Goal: Find specific page/section: Find specific page/section

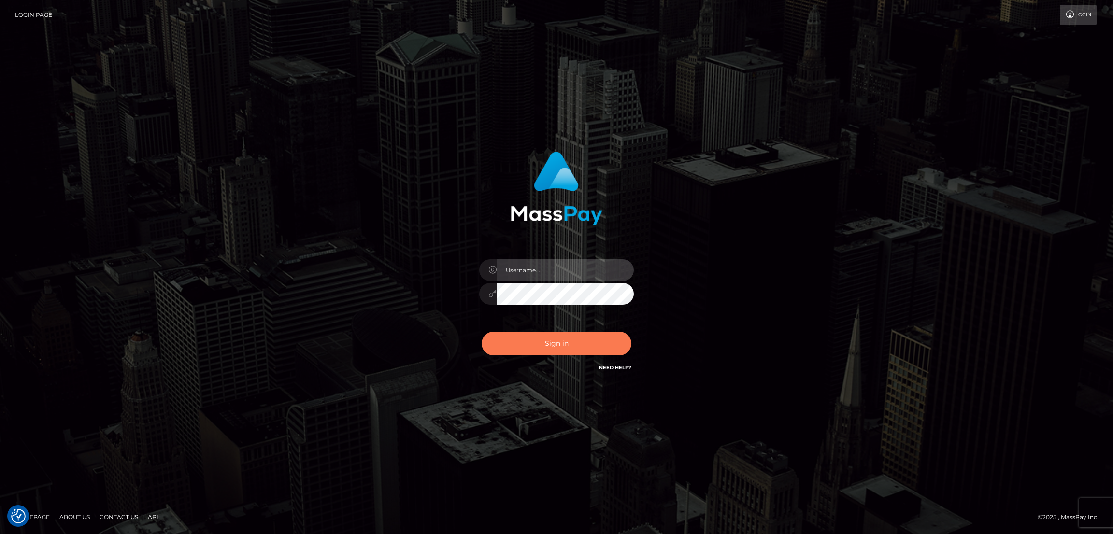
type input "by.es2"
click at [555, 346] on button "Sign in" at bounding box center [556, 344] width 150 height 24
type input "by.es2"
click at [563, 343] on button "Sign in" at bounding box center [556, 344] width 150 height 24
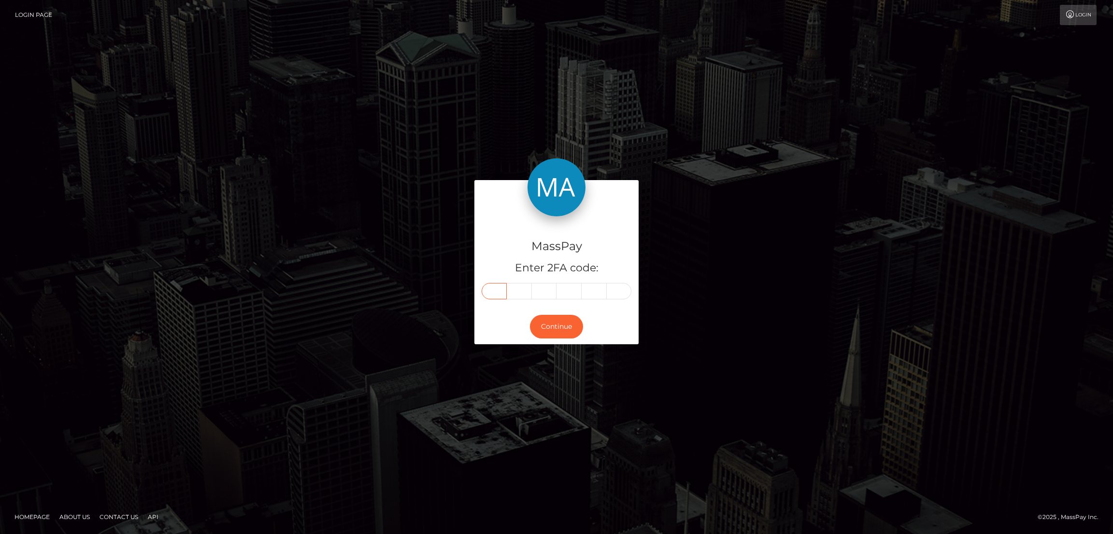
click at [492, 290] on input "text" at bounding box center [493, 291] width 25 height 16
paste input "0"
type input "0"
type input "3"
type input "4"
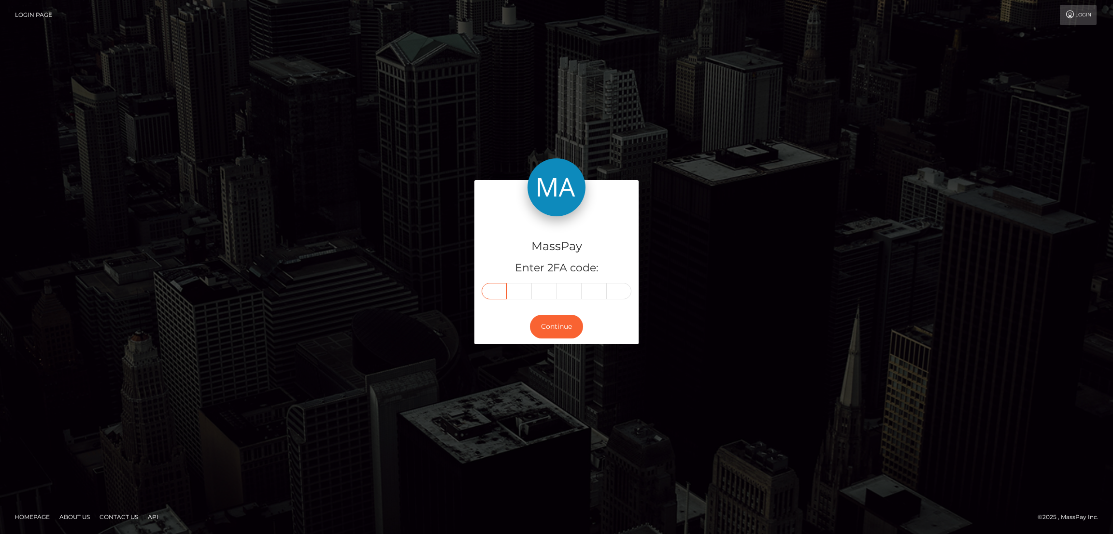
type input "6"
type input "0"
type input "5"
click at [565, 316] on button "Continue" at bounding box center [556, 327] width 53 height 24
click at [564, 324] on button "Continue" at bounding box center [556, 327] width 53 height 24
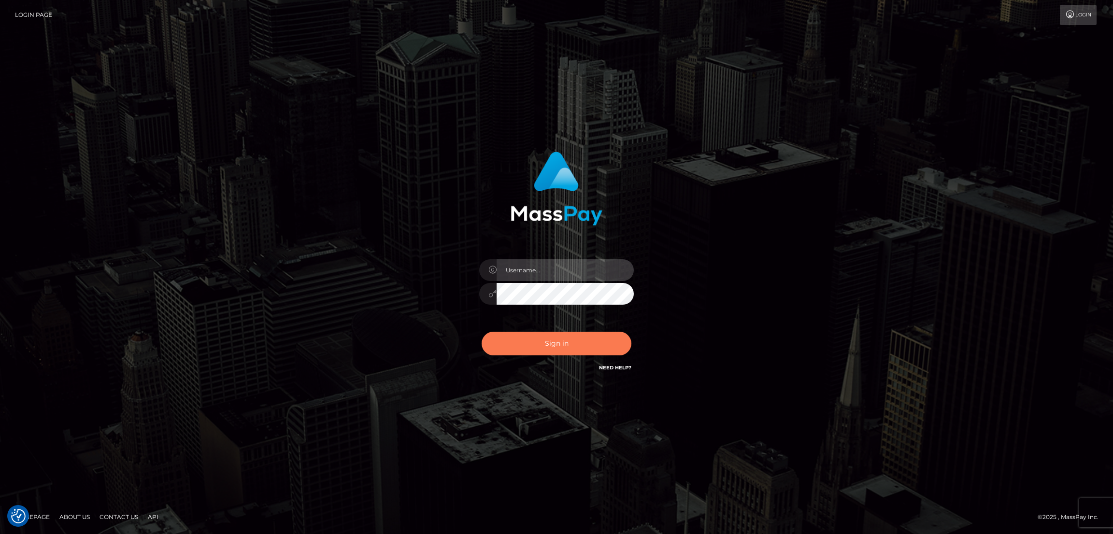
type input "by.es2"
click at [567, 347] on button "Sign in" at bounding box center [556, 344] width 150 height 24
type input "by.es2"
click at [563, 346] on button "Sign in" at bounding box center [556, 344] width 150 height 24
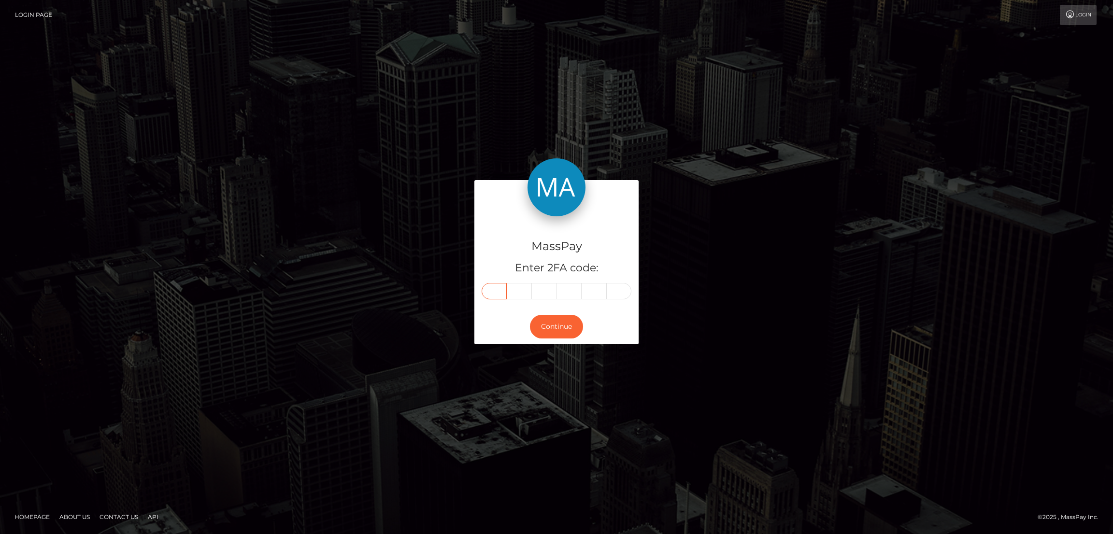
click at [489, 297] on input "text" at bounding box center [493, 291] width 25 height 16
paste input "4"
type input "4"
type input "1"
type input "9"
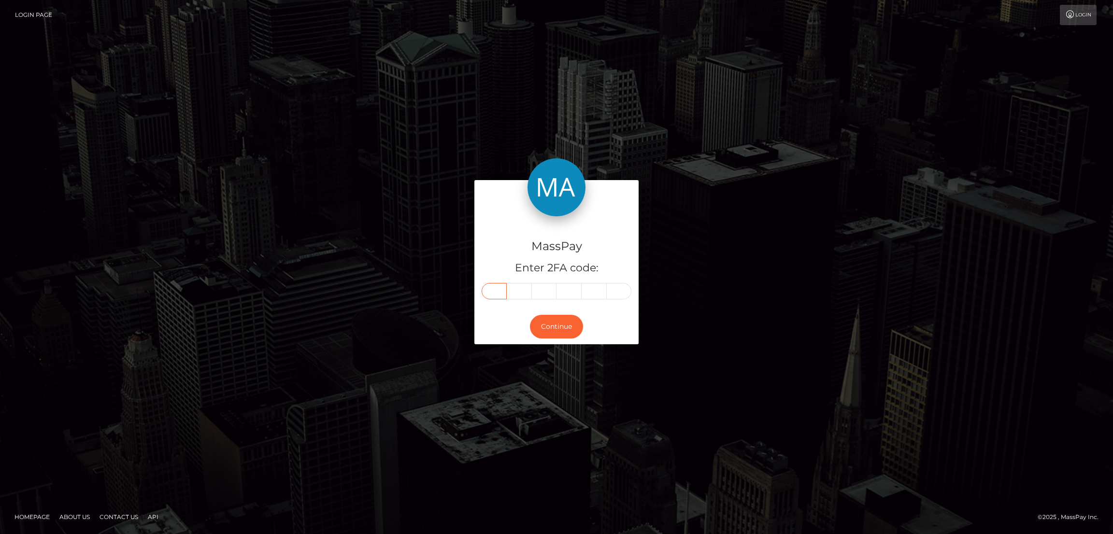
type input "4"
type input "0"
type input "7"
click at [555, 315] on button "Continue" at bounding box center [556, 327] width 53 height 24
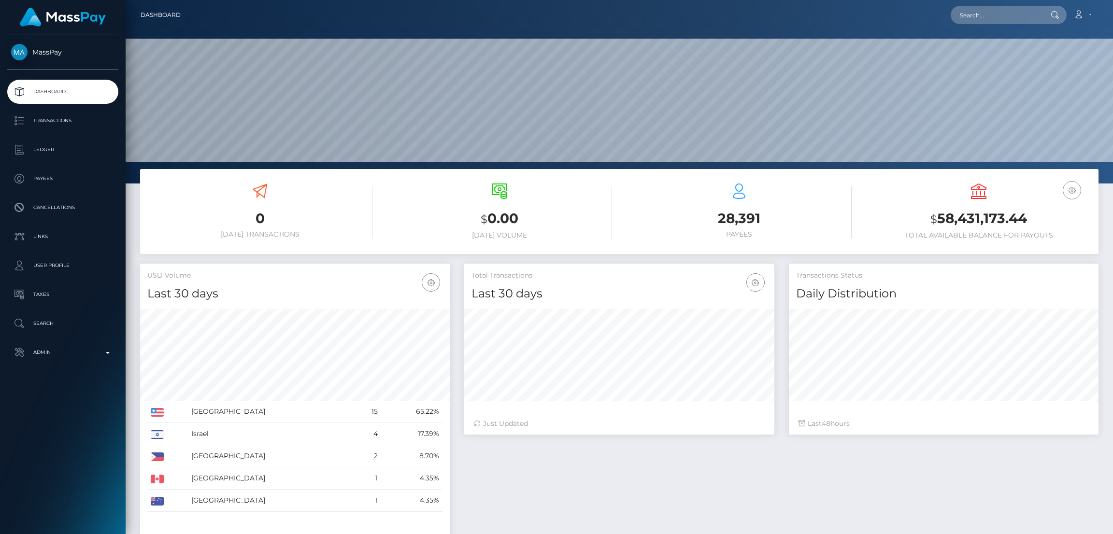
scroll to position [171, 310]
click at [956, 10] on input "text" at bounding box center [995, 15] width 91 height 18
paste input "foxylady2019x@yahoo.com"
type input "foxylady2019x@yahoo.com"
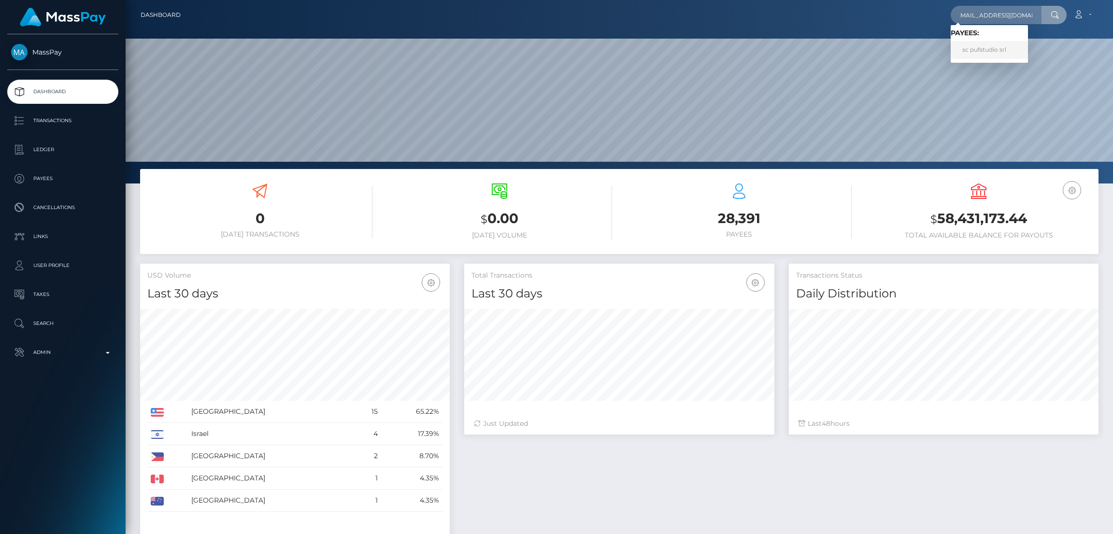
click at [986, 50] on link "sc pufstudio srl" at bounding box center [988, 50] width 77 height 18
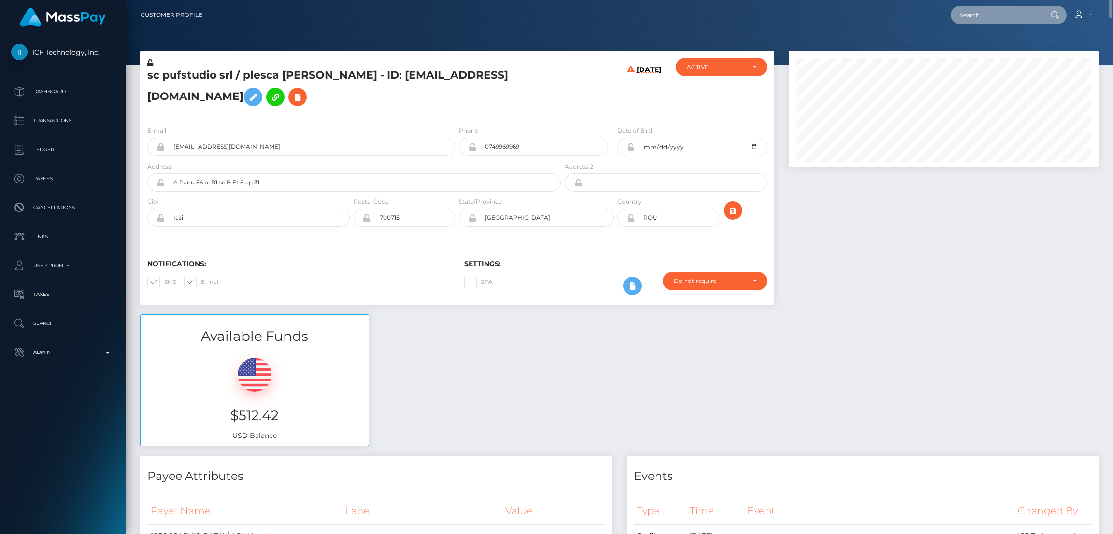
click at [971, 17] on input "text" at bounding box center [995, 15] width 91 height 18
paste input "missjosy.ros@gmail.com"
click at [975, 12] on input "missjosy.ros@gmail.com" at bounding box center [995, 15] width 91 height 18
paste input "tommy.cee@yandex"
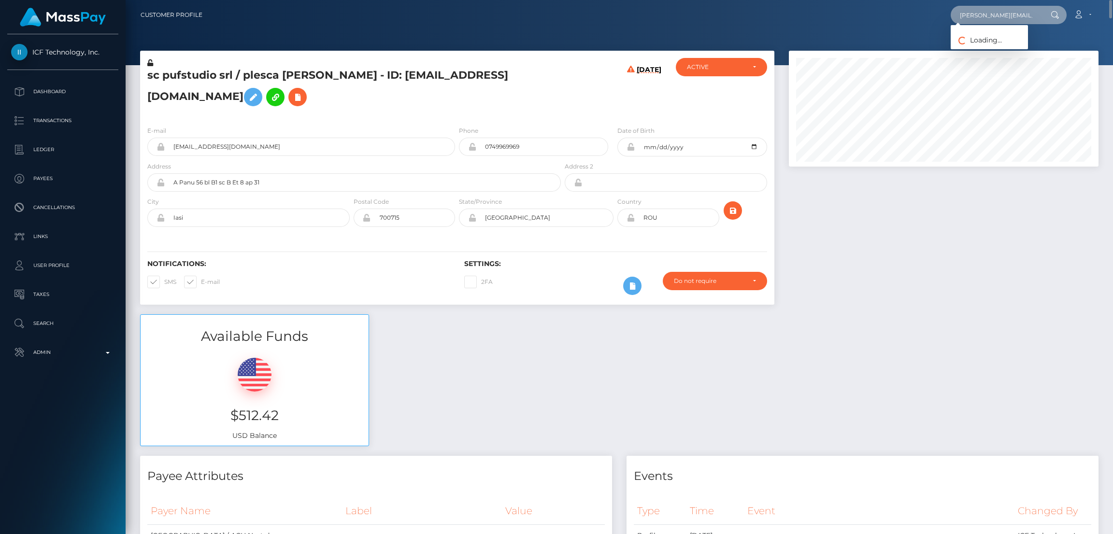
scroll to position [0, 1]
type input "tommy.cee@yandex.com"
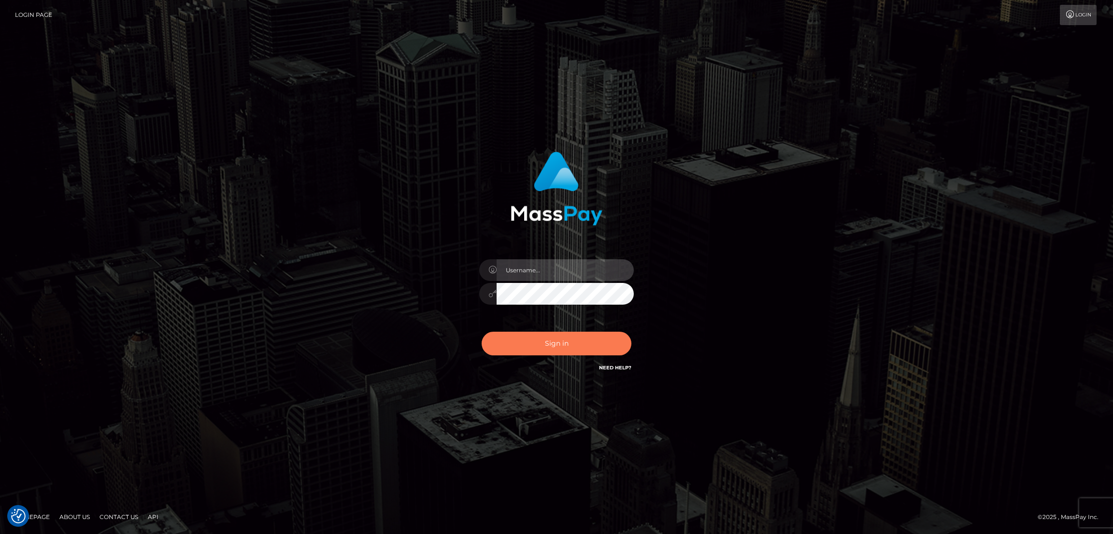
type input "by.es2"
click at [549, 341] on button "Sign in" at bounding box center [556, 344] width 150 height 24
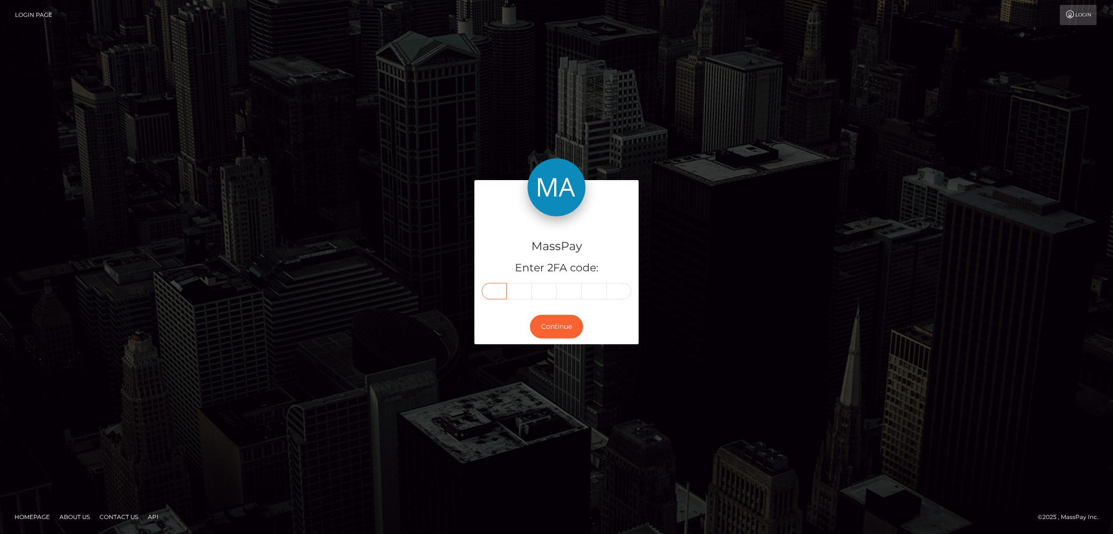
click at [496, 288] on input "text" at bounding box center [493, 291] width 25 height 16
paste input "7"
type input "7"
type input "4"
type input "2"
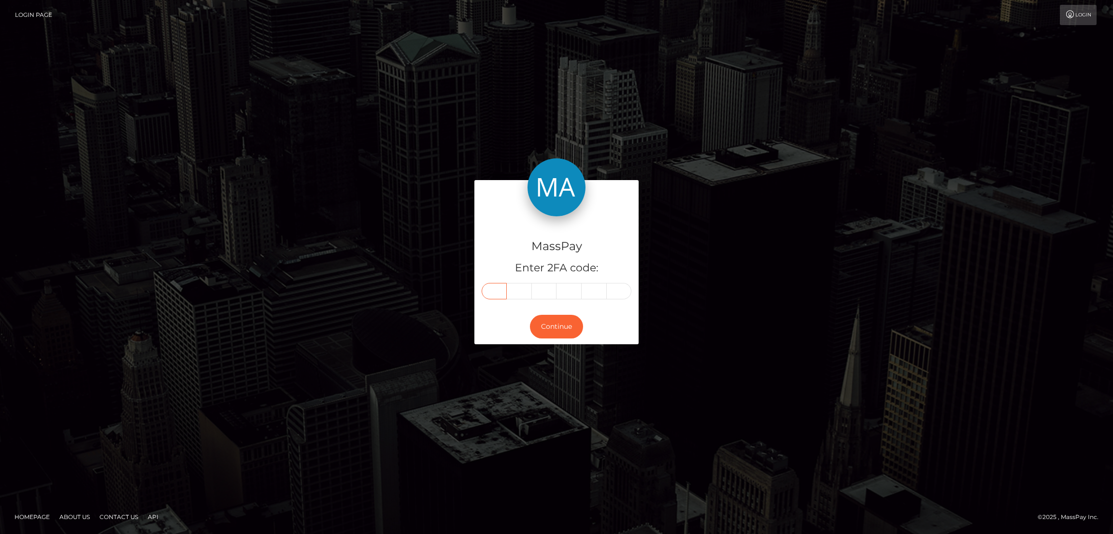
type input "5"
type input "1"
type input "6"
click at [561, 329] on button "Continue" at bounding box center [556, 327] width 53 height 24
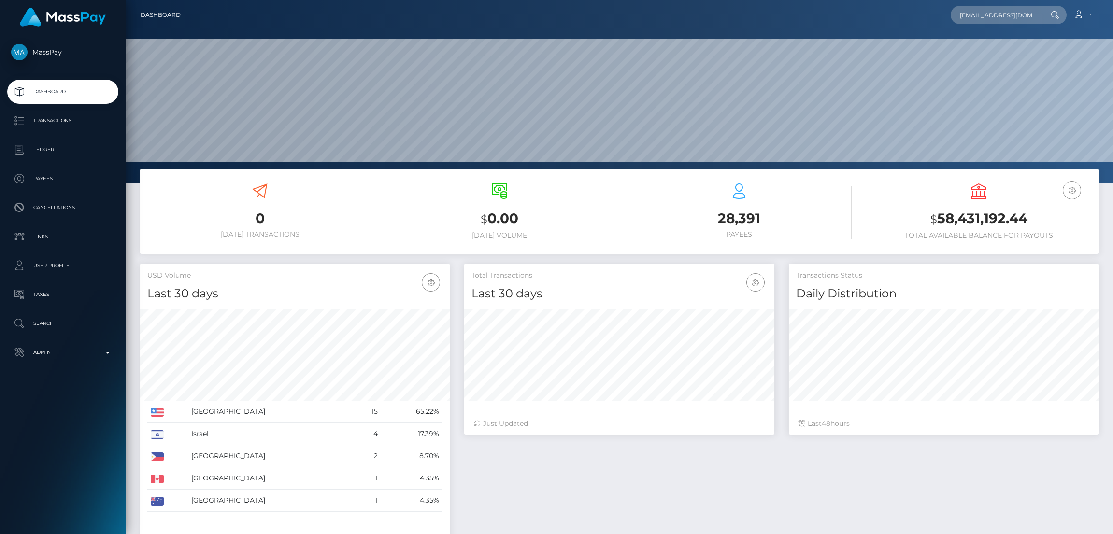
scroll to position [171, 310]
type input "[EMAIL_ADDRESS][DOMAIN_NAME]"
click at [982, 50] on link "[PERSON_NAME]" at bounding box center [988, 50] width 77 height 18
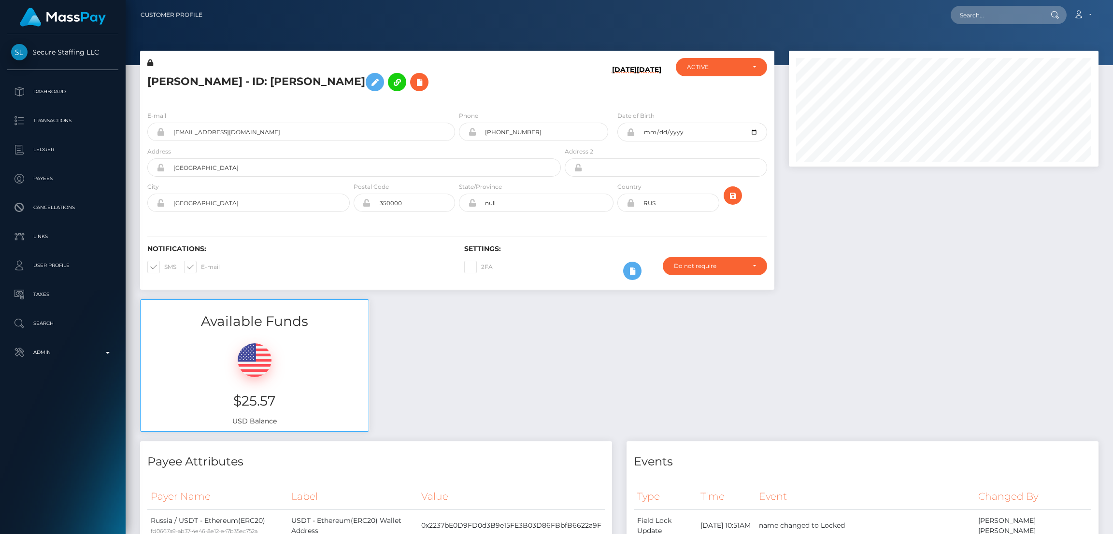
scroll to position [115, 310]
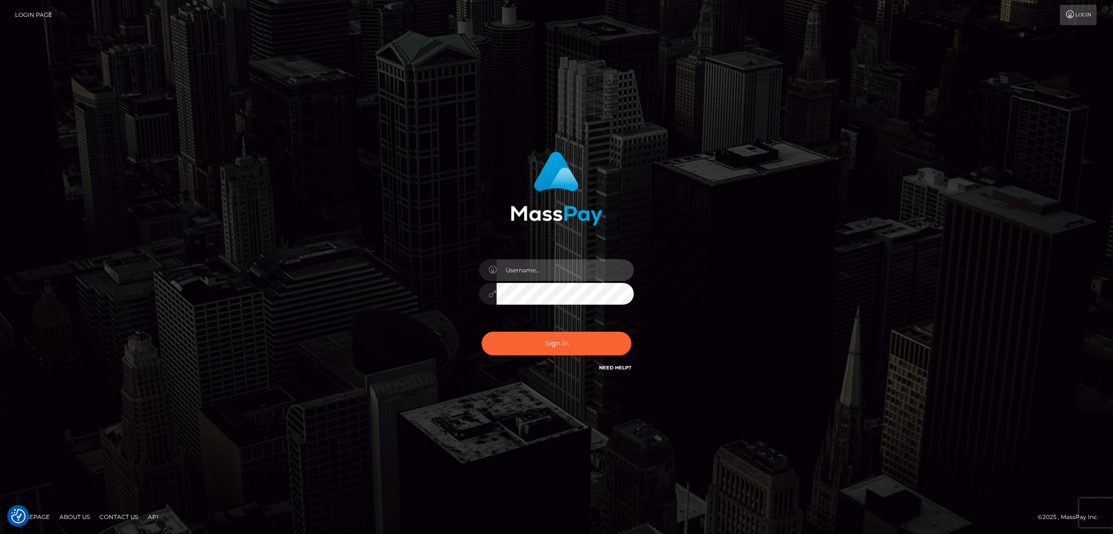
type input "by.es2"
click at [566, 346] on button "Sign in" at bounding box center [556, 344] width 150 height 24
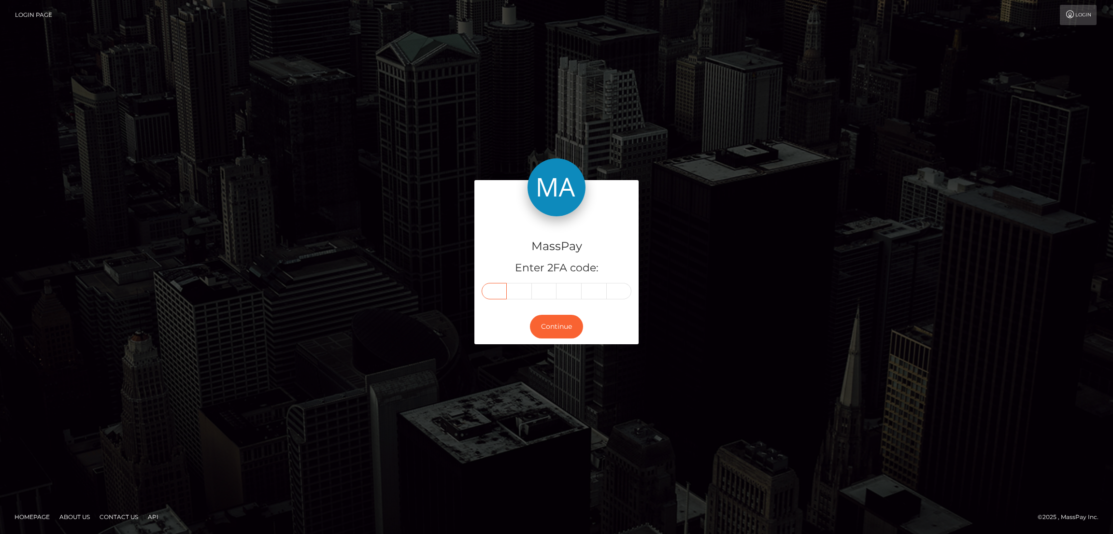
click at [493, 290] on input "text" at bounding box center [493, 291] width 25 height 16
paste input "9"
type input "9"
type input "0"
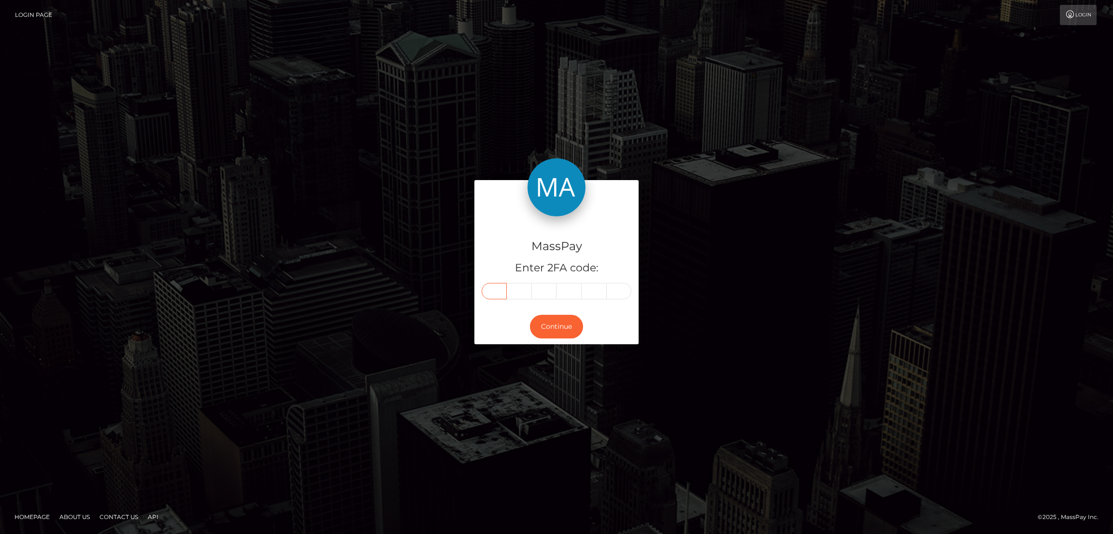
type input "0"
type input "1"
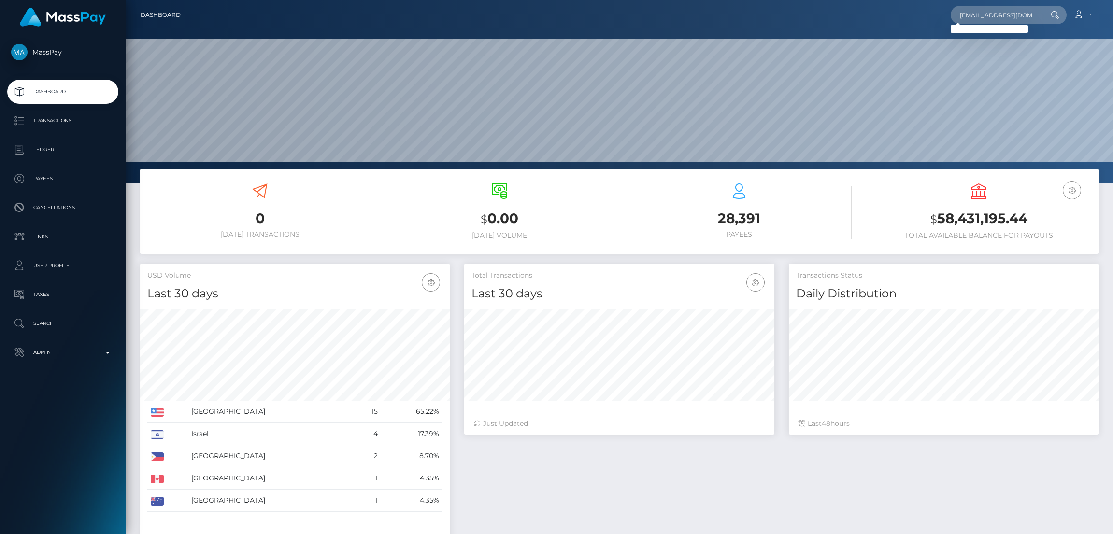
scroll to position [0, 9]
type input "[EMAIL_ADDRESS][DOMAIN_NAME]"
click at [977, 50] on link "[PERSON_NAME]" at bounding box center [988, 50] width 77 height 18
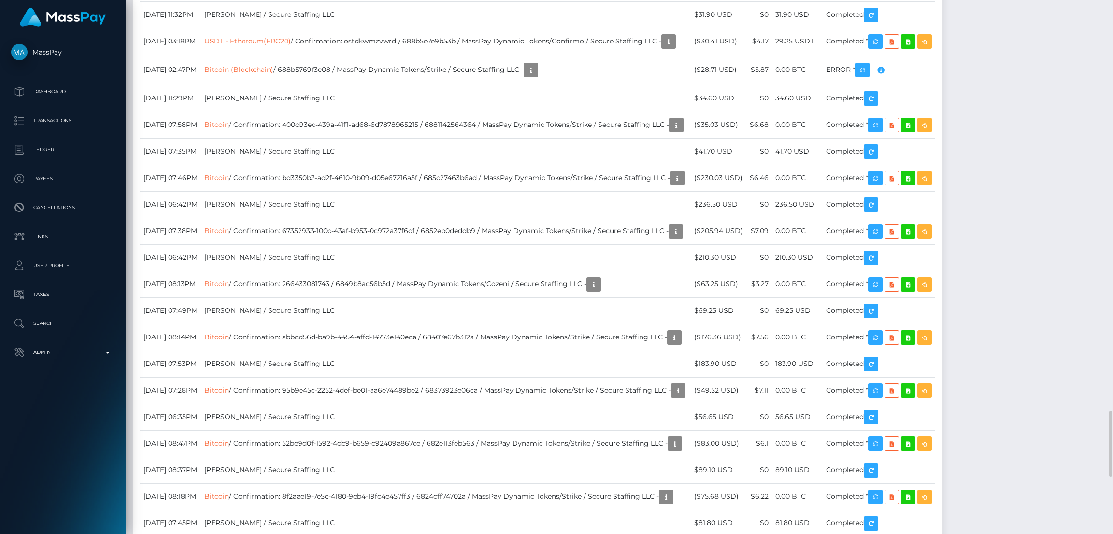
scroll to position [2824, 0]
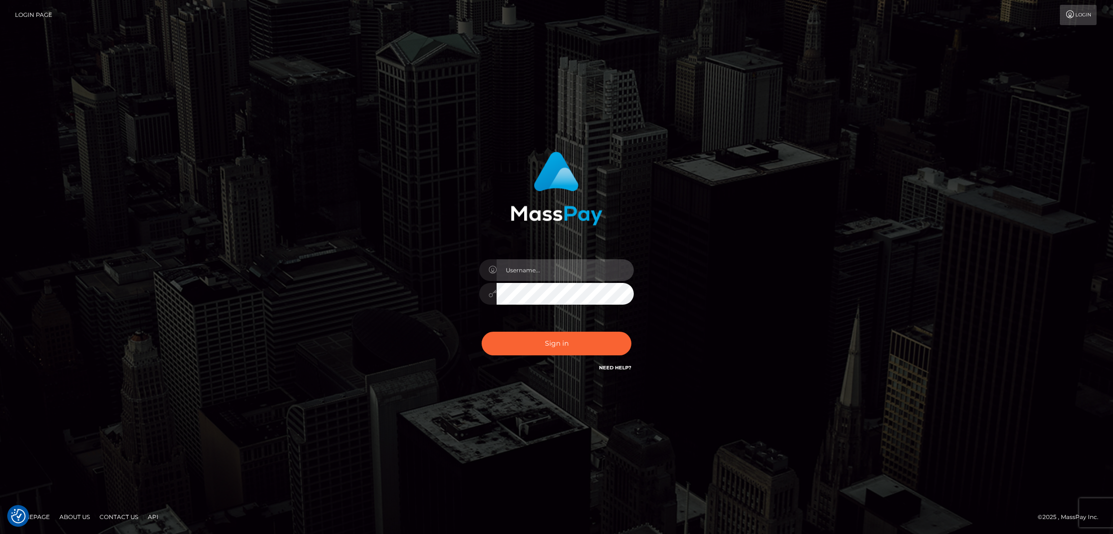
type input "by.es2"
click at [554, 339] on button "Sign in" at bounding box center [556, 344] width 150 height 24
type input "by.es2"
click at [554, 340] on button "Sign in" at bounding box center [556, 344] width 150 height 24
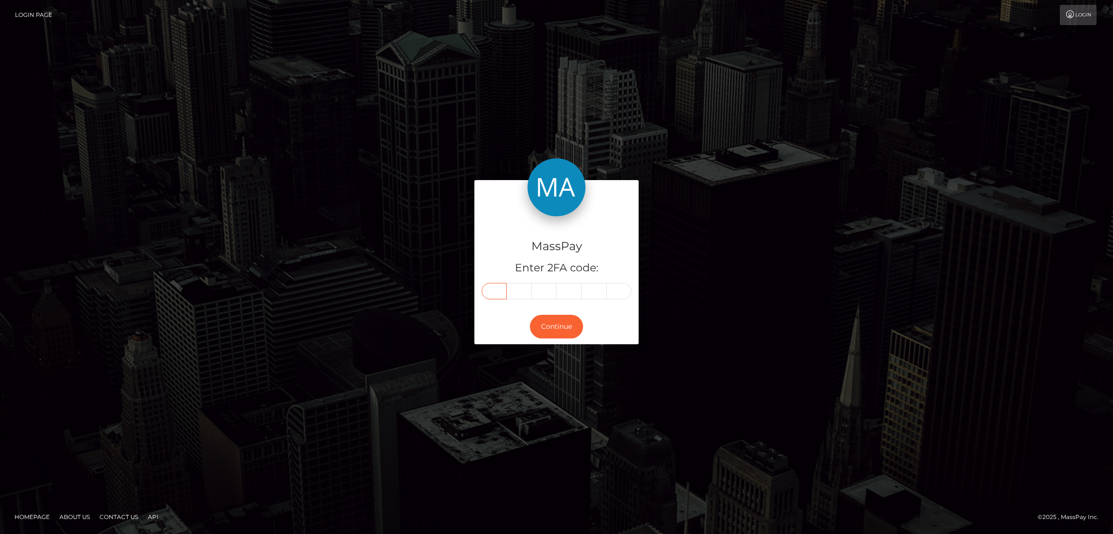
click at [492, 293] on input "text" at bounding box center [493, 291] width 25 height 16
paste input "8"
type input "8"
type input "1"
type input "9"
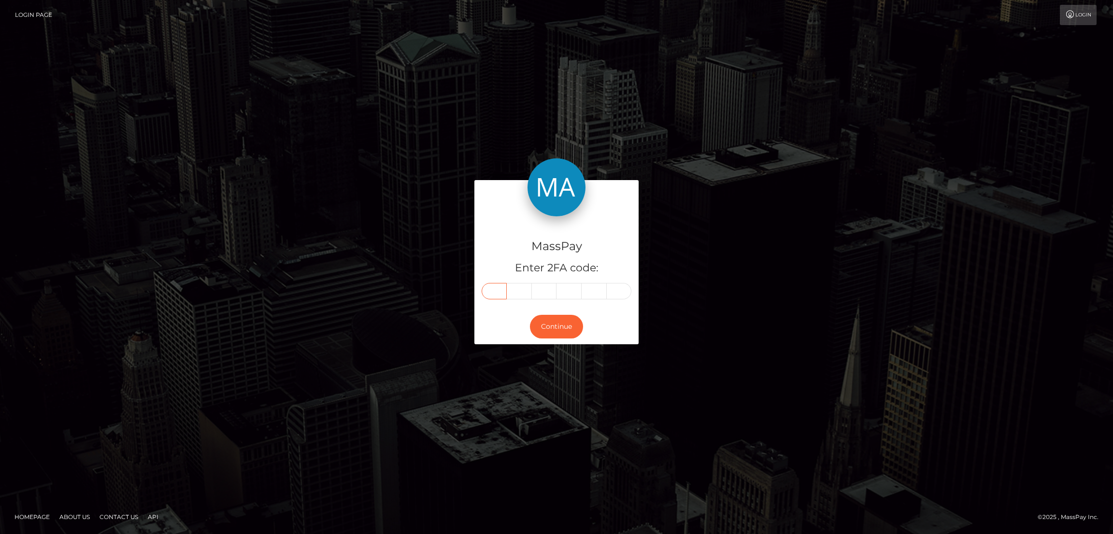
type input "6"
type input "5"
type input "2"
click at [568, 333] on button "Continue" at bounding box center [556, 327] width 53 height 24
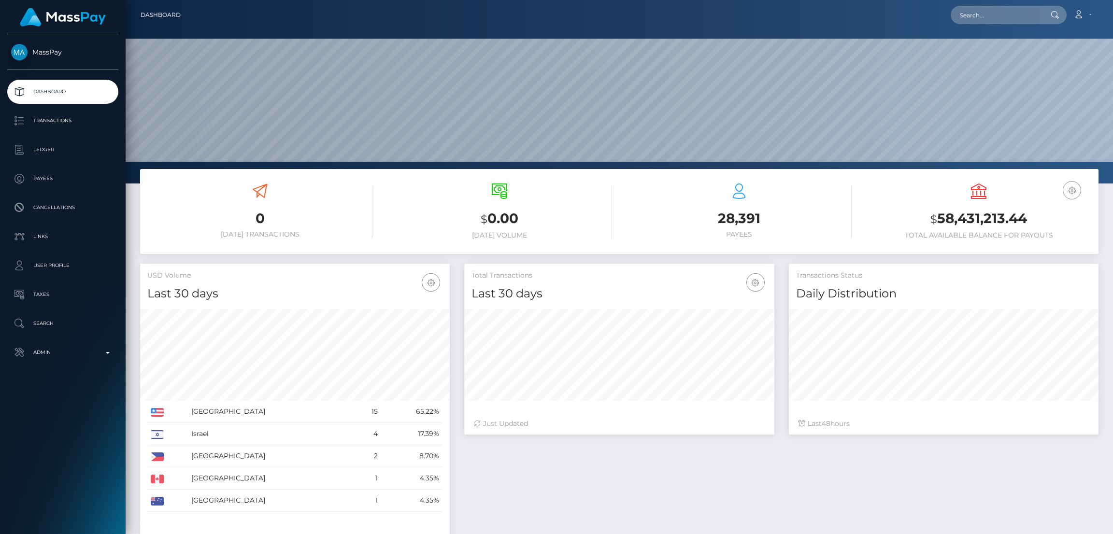
scroll to position [171, 310]
click at [980, 18] on input "text" at bounding box center [995, 15] width 91 height 18
paste input "[EMAIL_ADDRESS][DOMAIN_NAME]"
type input "[EMAIL_ADDRESS][DOMAIN_NAME]"
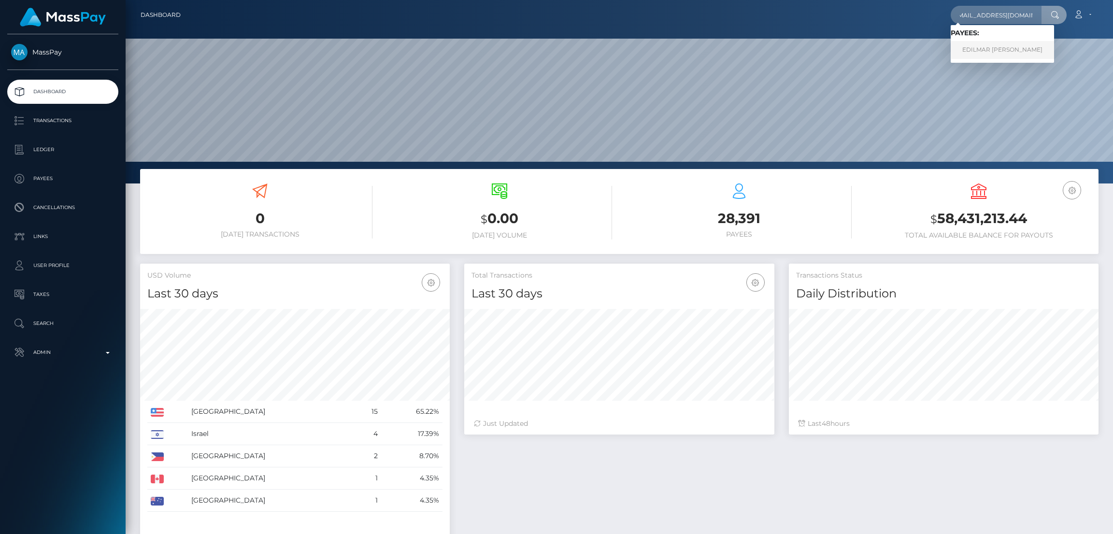
click at [985, 46] on link "EDILMAR [PERSON_NAME]" at bounding box center [1001, 50] width 103 height 18
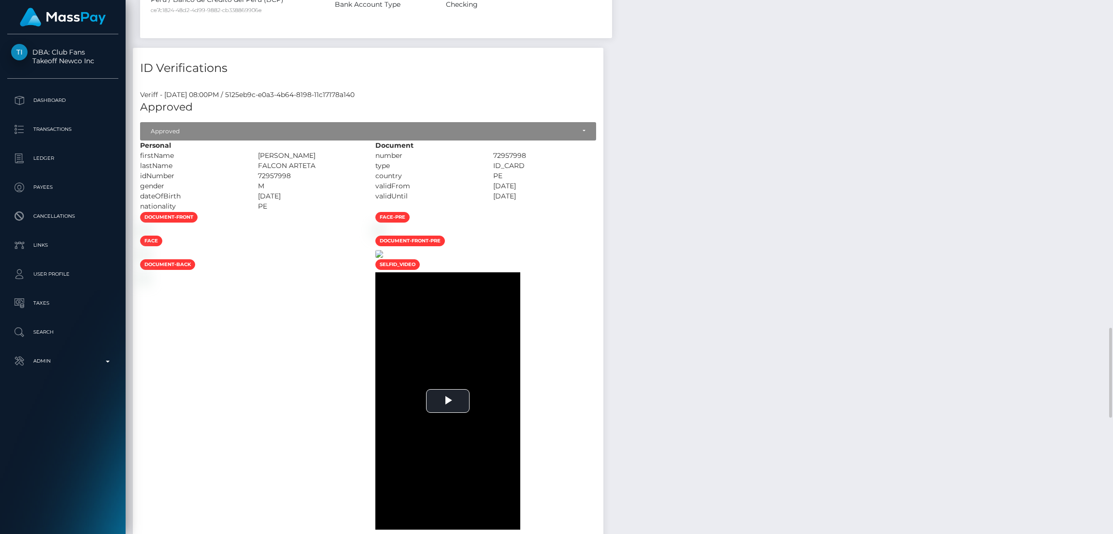
scroll to position [1231, 0]
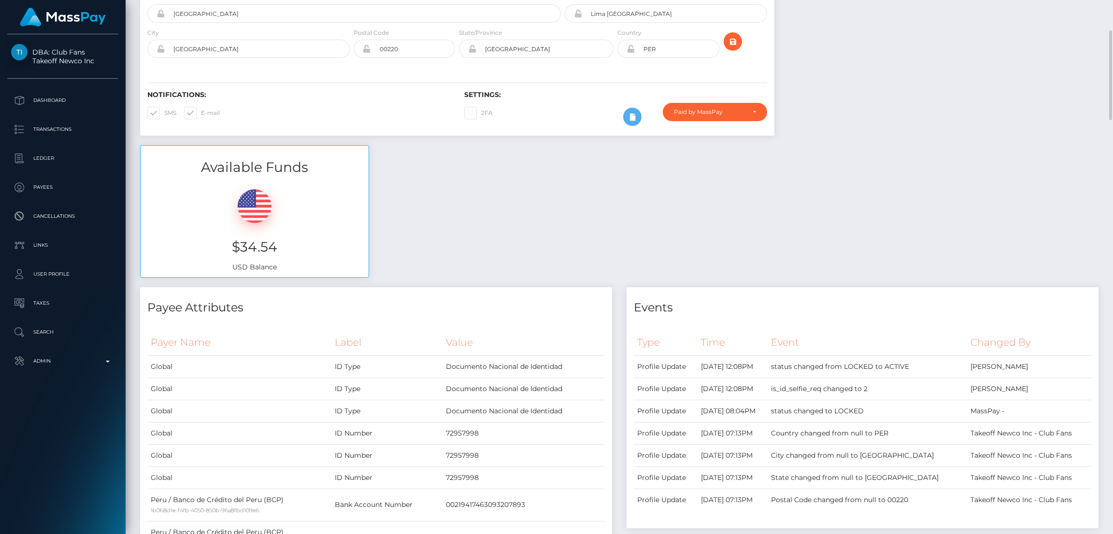
scroll to position [0, 0]
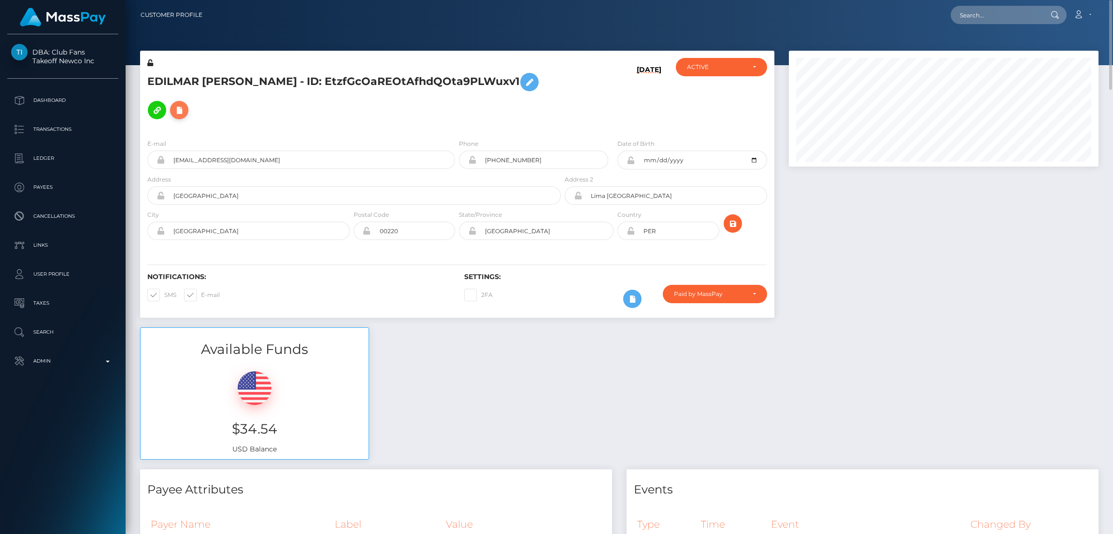
click at [185, 104] on icon at bounding box center [179, 110] width 12 height 12
select select
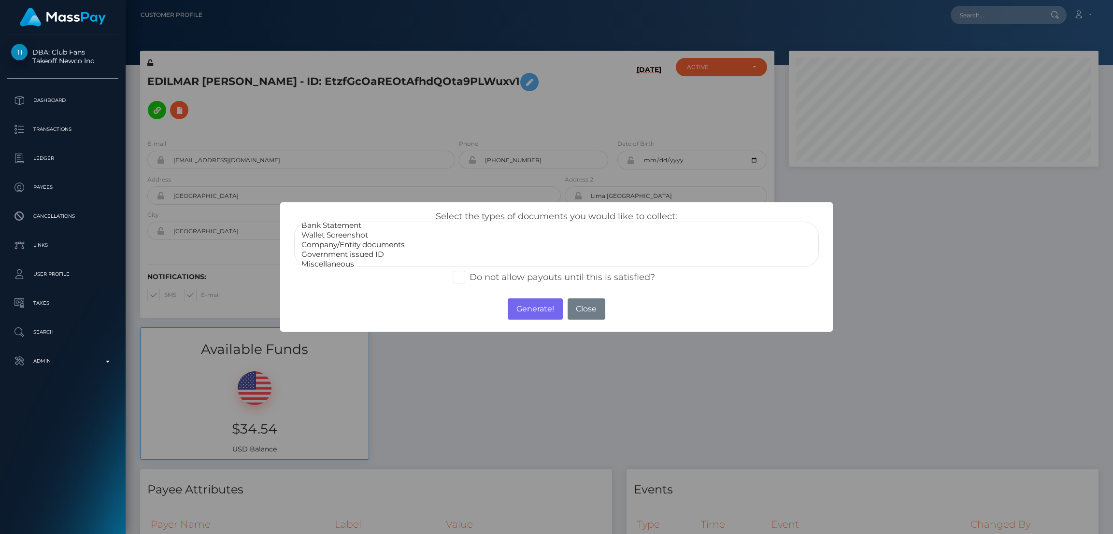
scroll to position [18, 0]
click at [580, 307] on button "Close" at bounding box center [586, 308] width 38 height 21
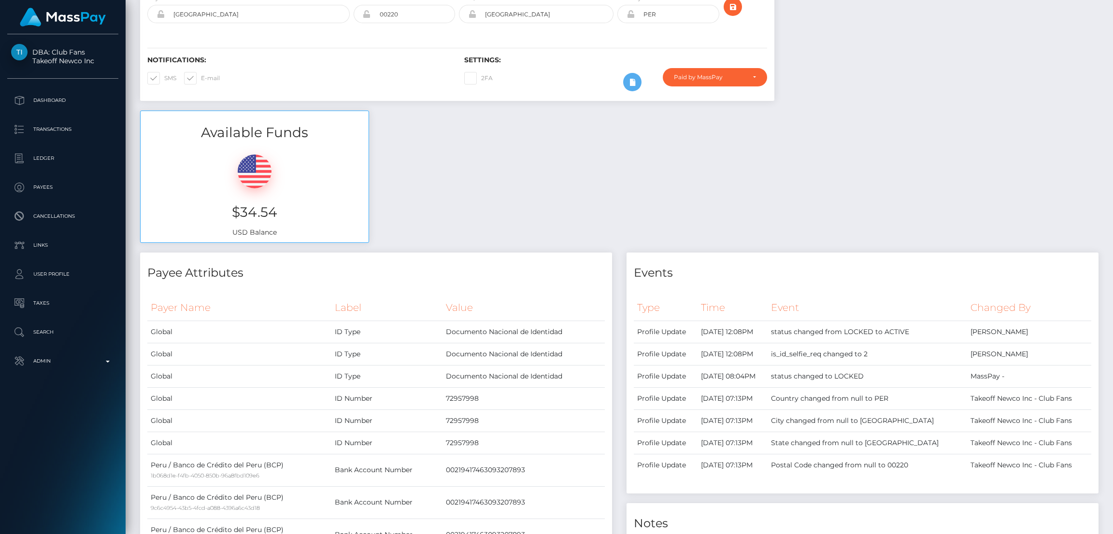
scroll to position [0, 0]
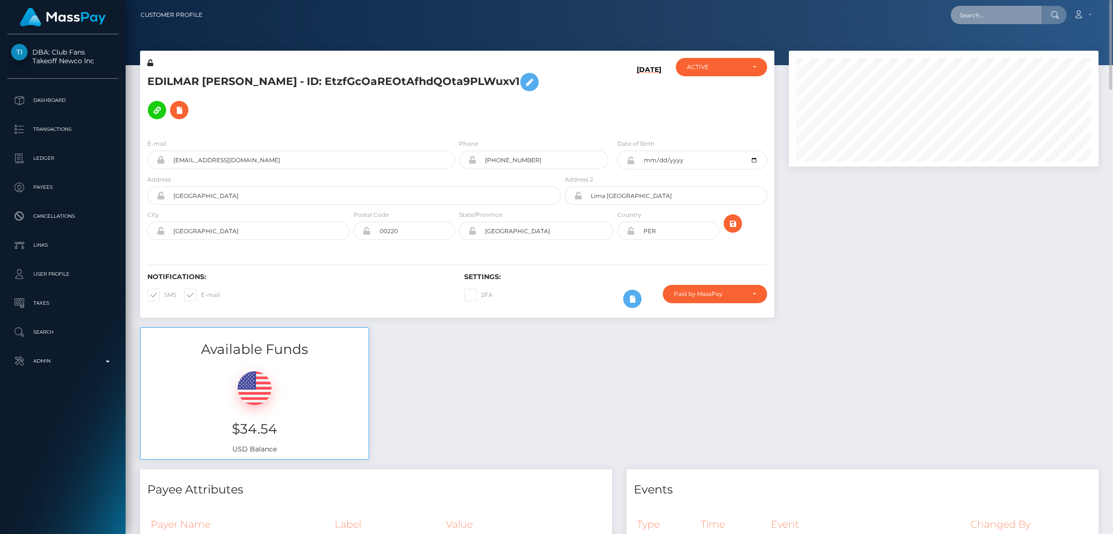
click at [983, 19] on input "text" at bounding box center [995, 15] width 91 height 18
paste input "6runaan9@gmail.com"
type input "6runaan9@gmail.com"
click at [977, 46] on link "NADEZHDA LESHCHEVA" at bounding box center [988, 50] width 77 height 18
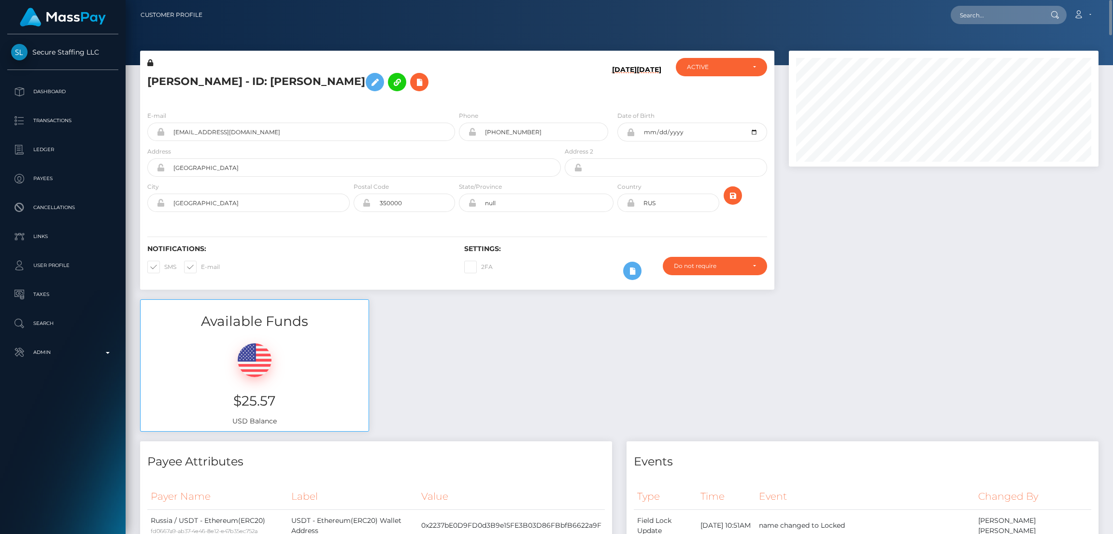
click at [183, 76] on h5 "NADEZHDA LESHCHEVA - ID: Leshcheva Nadezhda" at bounding box center [351, 82] width 408 height 28
click at [184, 76] on h5 "NADEZHDA LESHCHEVA - ID: Leshcheva Nadezhda" at bounding box center [351, 82] width 408 height 28
copy h5 "NADEZHDA LESHCHEVA - ID: Leshcheva Nadezhda"
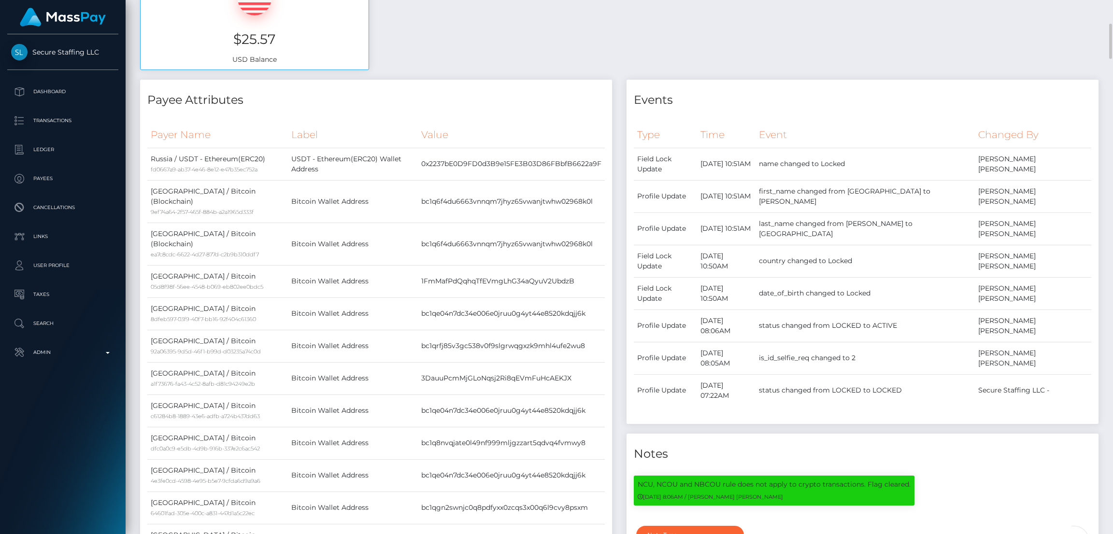
scroll to position [72, 0]
